Goal: Task Accomplishment & Management: Use online tool/utility

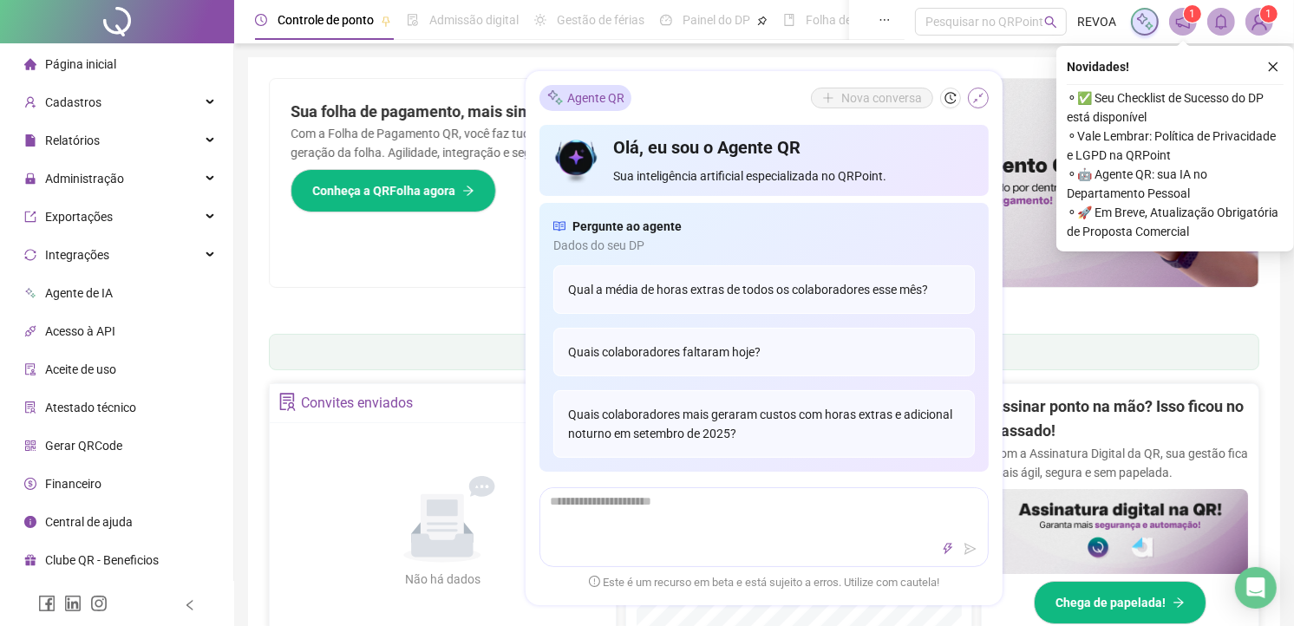
click at [983, 100] on icon "shrink" at bounding box center [978, 98] width 12 height 12
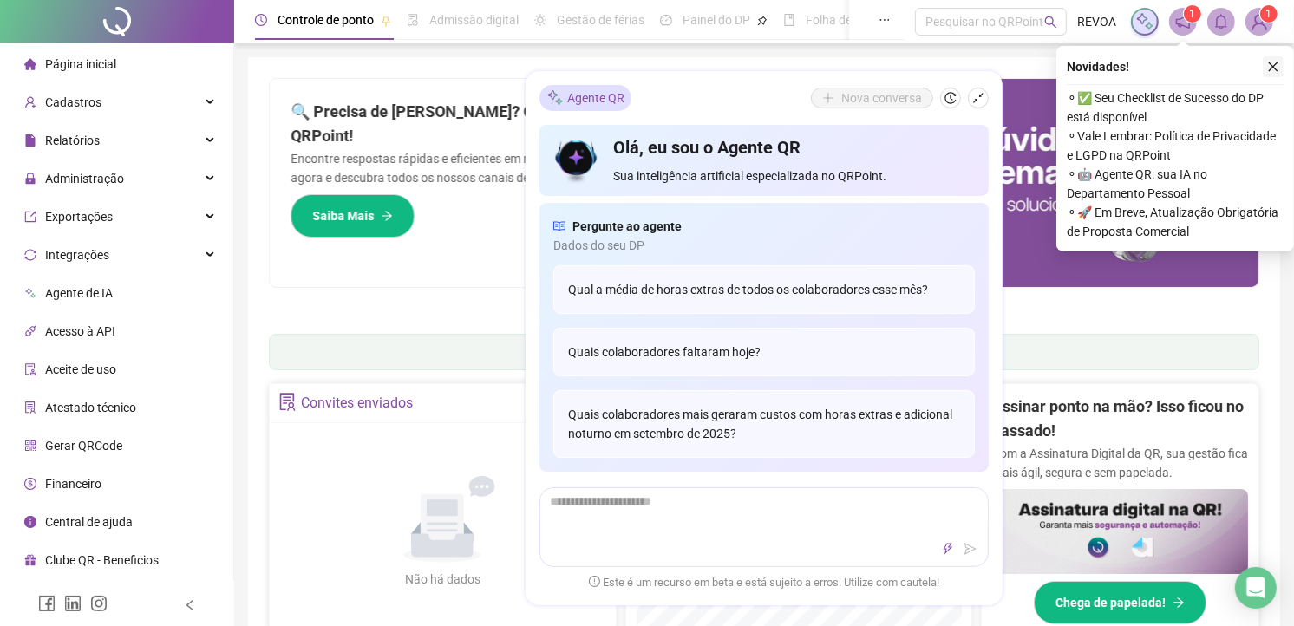
click at [1270, 68] on icon "close" at bounding box center [1273, 67] width 12 height 12
